Goal: Complete application form

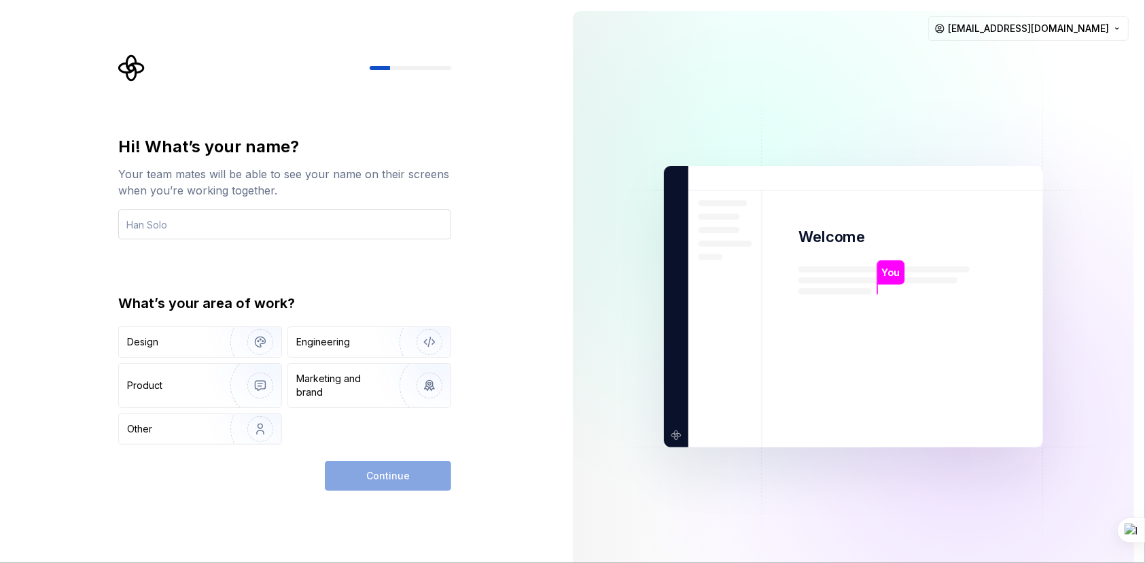
click at [256, 225] on input "text" at bounding box center [284, 224] width 333 height 30
type input "Ф"
type input "a"
type input "Alexander"
click at [557, 428] on div "Hi! What’s your name? Your team mates will be able to see your name on their sc…" at bounding box center [281, 306] width 562 height 613
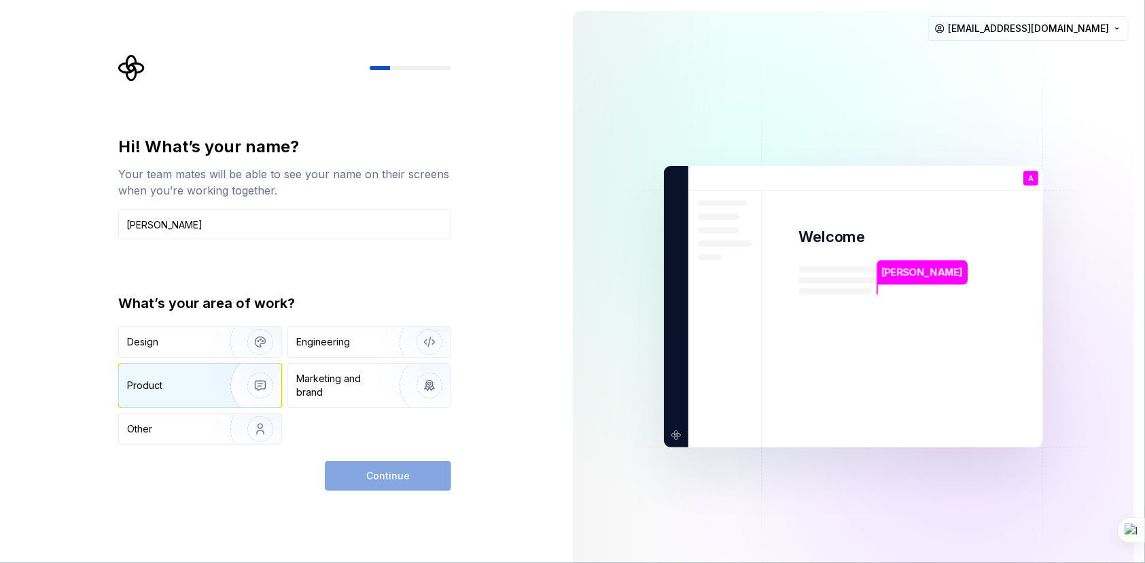
click at [264, 389] on img "button" at bounding box center [251, 385] width 87 height 91
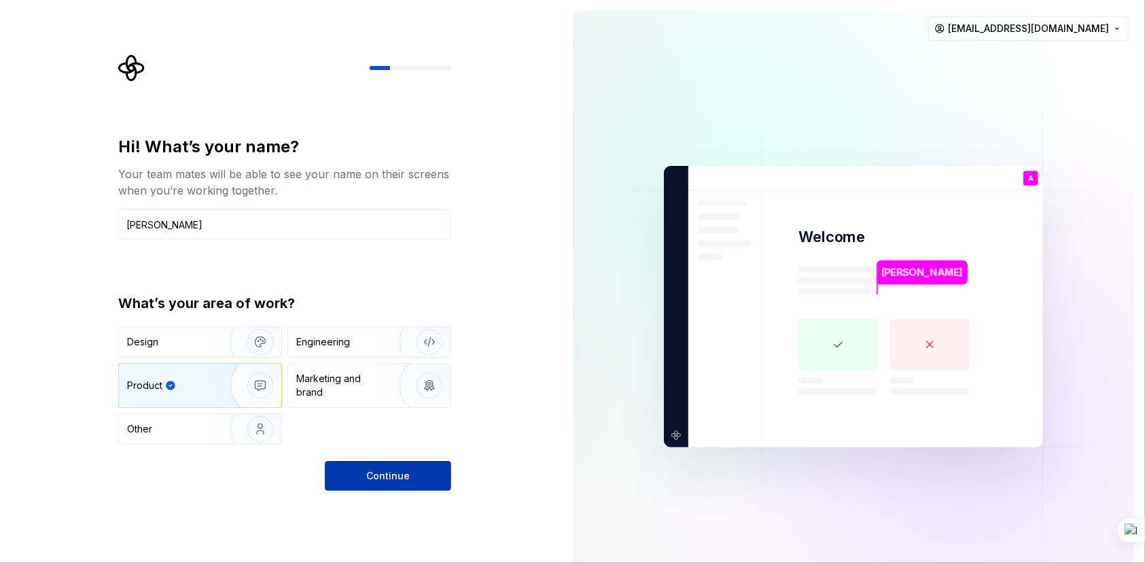
click at [389, 475] on span "Continue" at bounding box center [387, 476] width 43 height 14
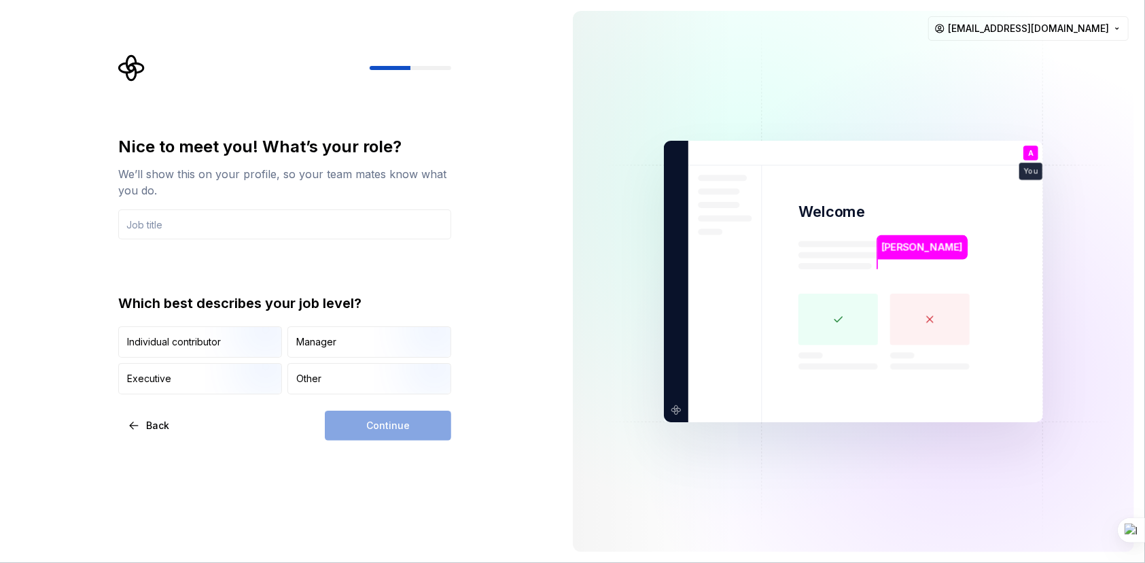
click at [846, 328] on rect at bounding box center [839, 320] width 80 height 52
click at [841, 317] on rect at bounding box center [839, 320] width 80 height 52
click at [219, 337] on img "button" at bounding box center [248, 358] width 87 height 91
click at [411, 430] on div "Continue" at bounding box center [388, 426] width 126 height 30
click at [841, 313] on rect at bounding box center [839, 320] width 80 height 52
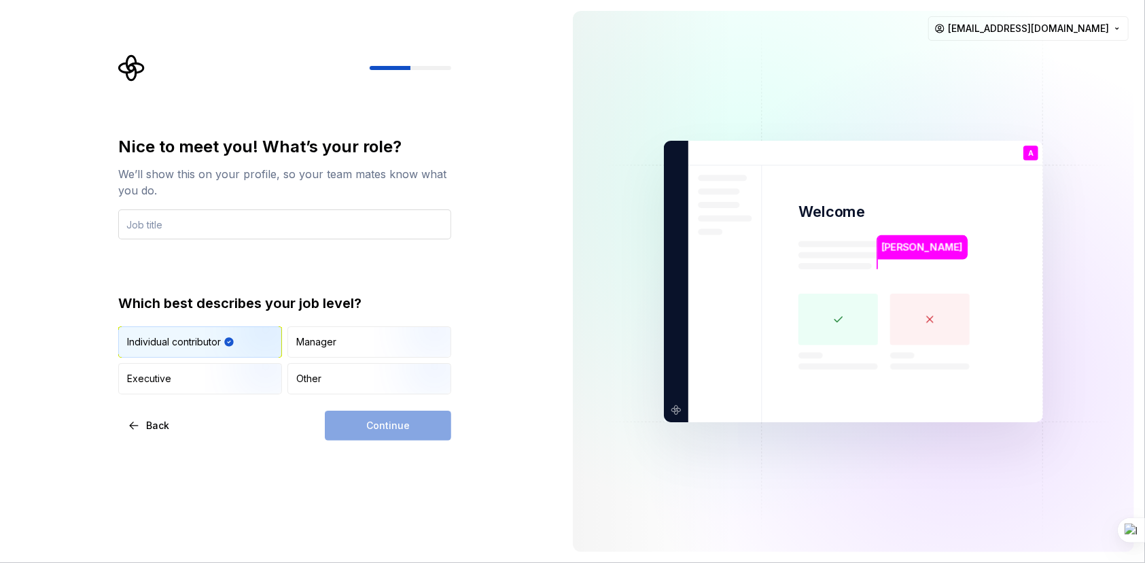
click at [139, 222] on input "text" at bounding box center [284, 224] width 333 height 30
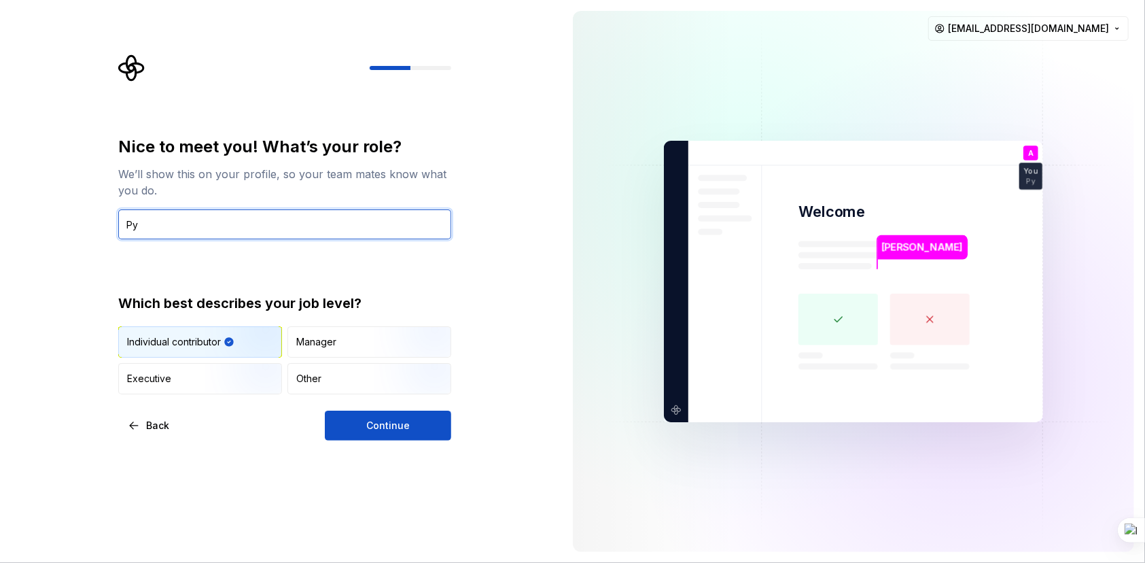
type input "P"
